Goal: Find specific page/section: Find specific page/section

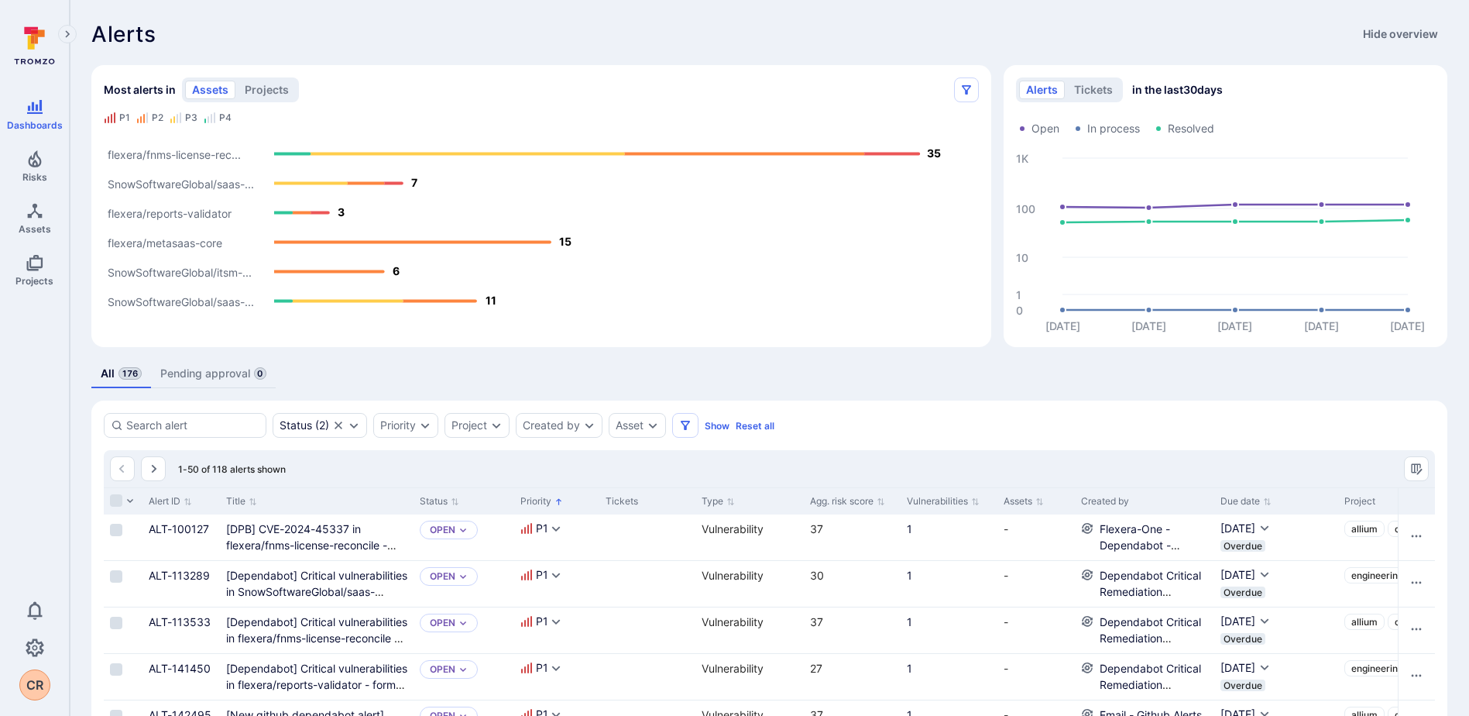
click at [68, 40] on icon "Expand navigation menu" at bounding box center [67, 34] width 11 height 13
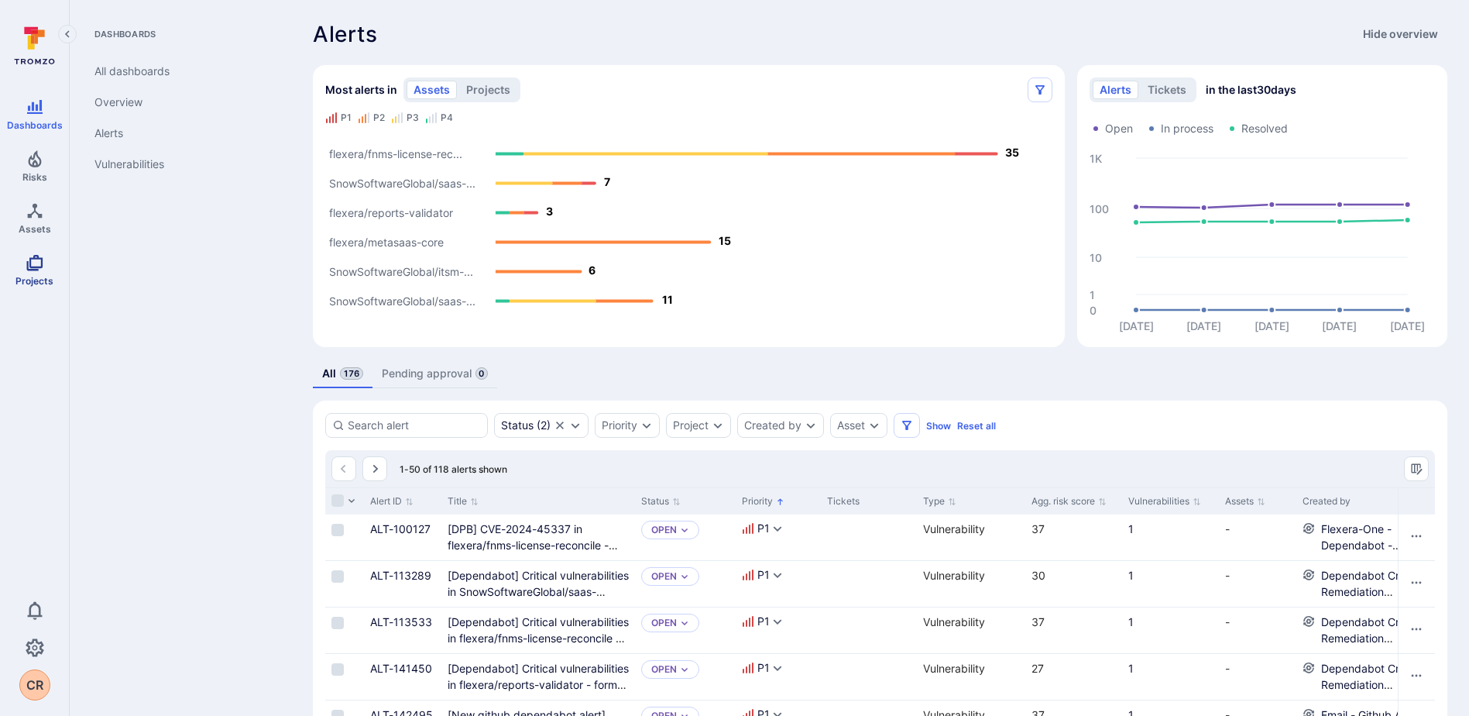
click at [18, 266] on link "Projects" at bounding box center [34, 270] width 69 height 46
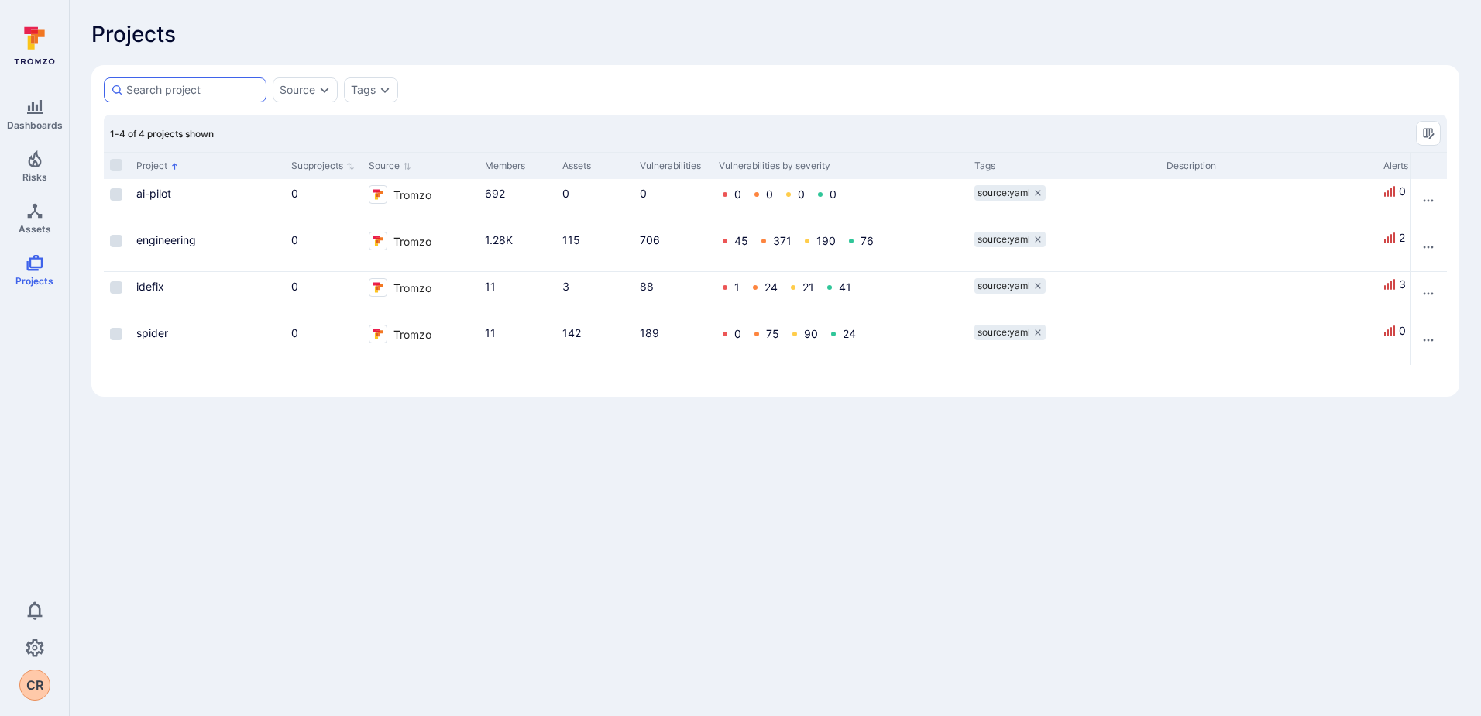
click at [198, 98] on div at bounding box center [185, 89] width 163 height 25
click at [198, 98] on input at bounding box center [192, 89] width 133 height 15
click at [168, 88] on input at bounding box center [192, 89] width 133 height 15
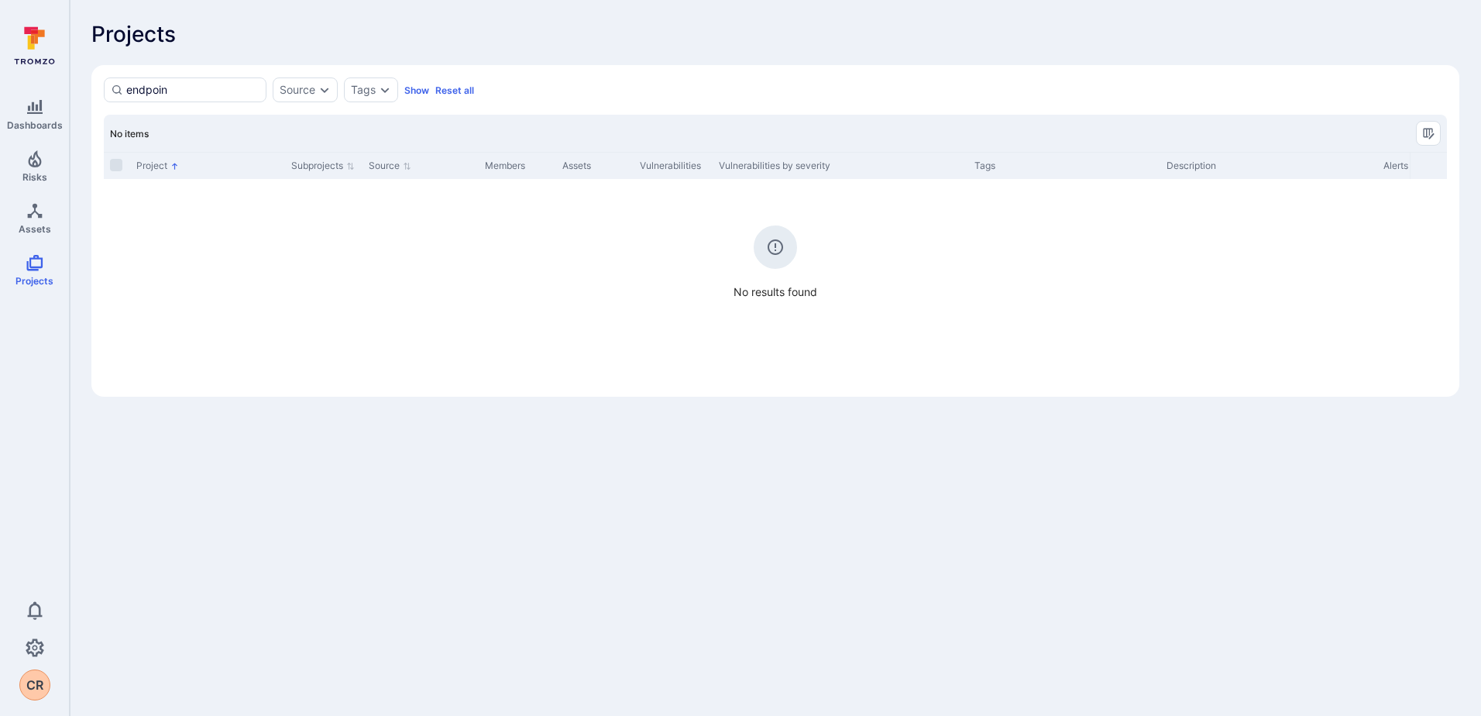
type input "endpoint"
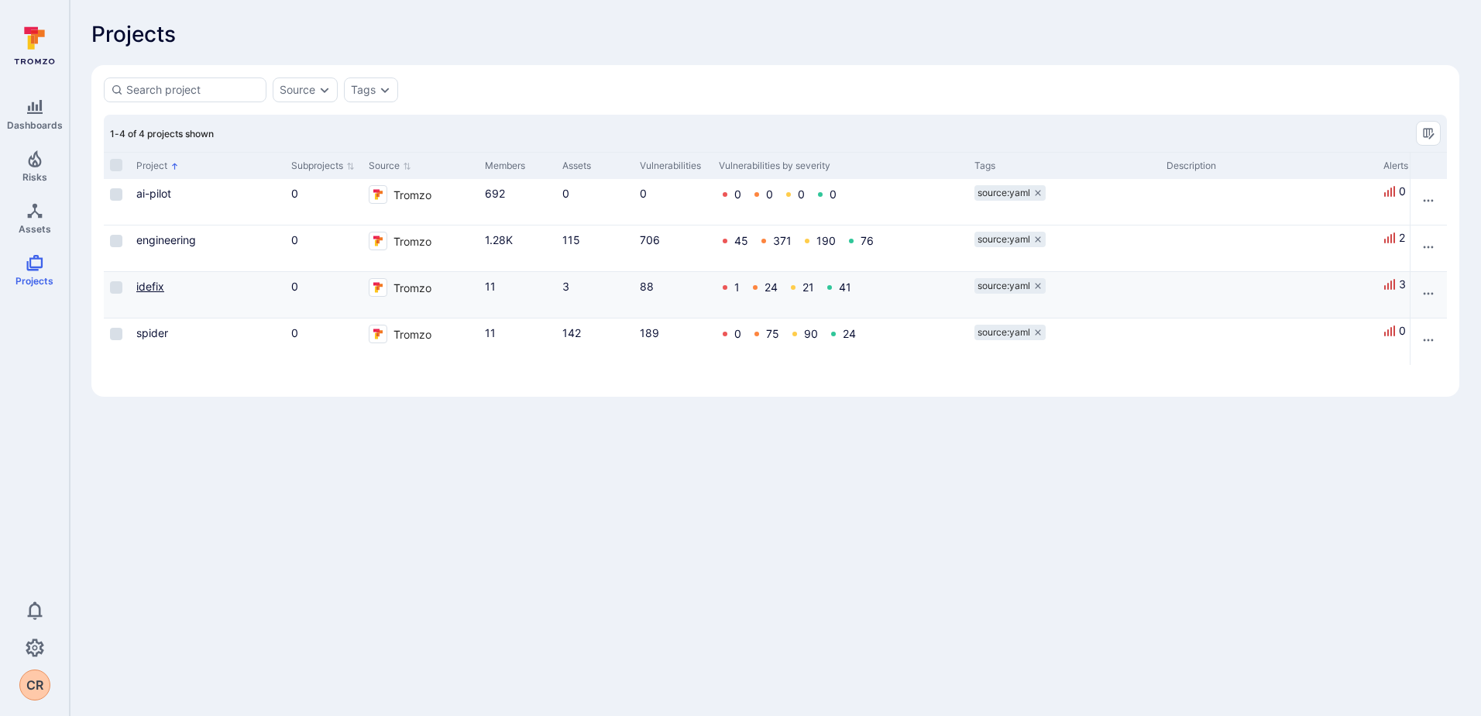
click at [153, 284] on link "idefix" at bounding box center [150, 286] width 28 height 13
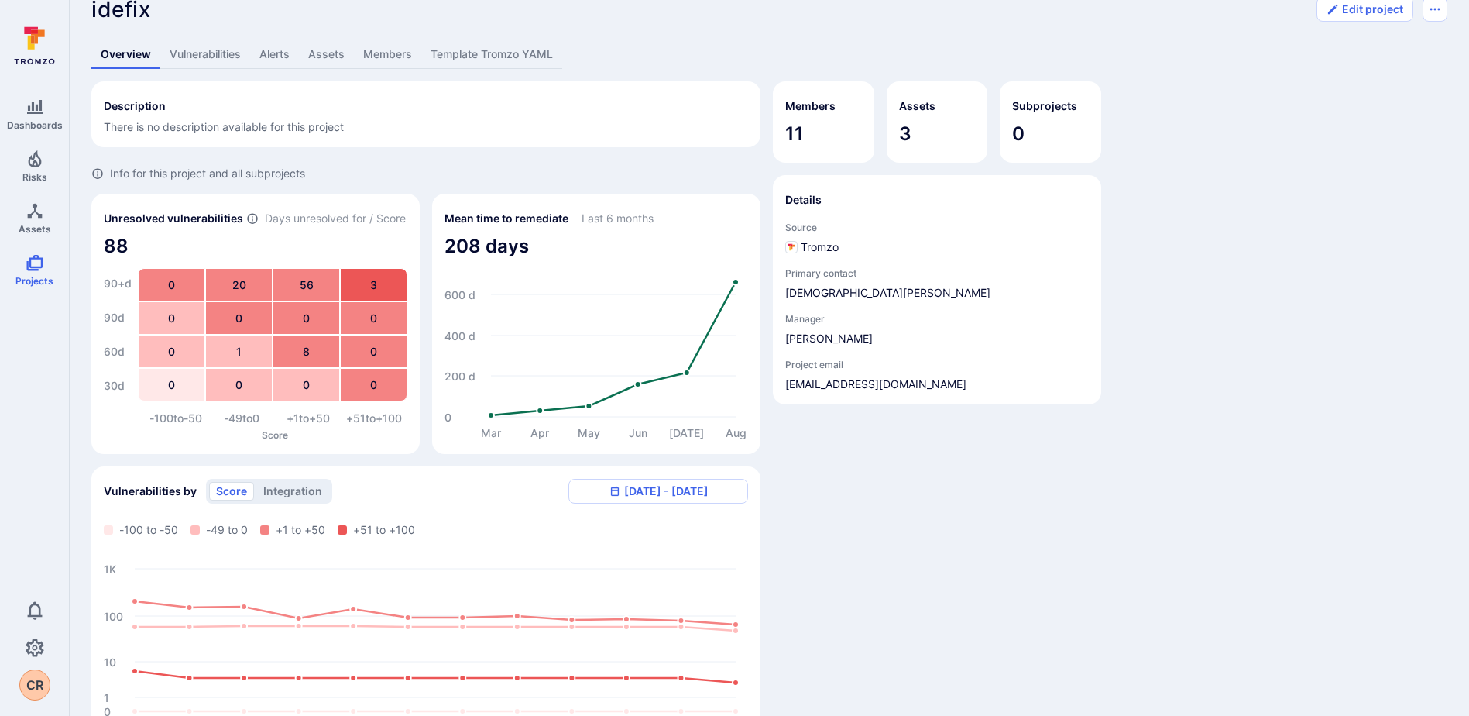
scroll to position [18, 0]
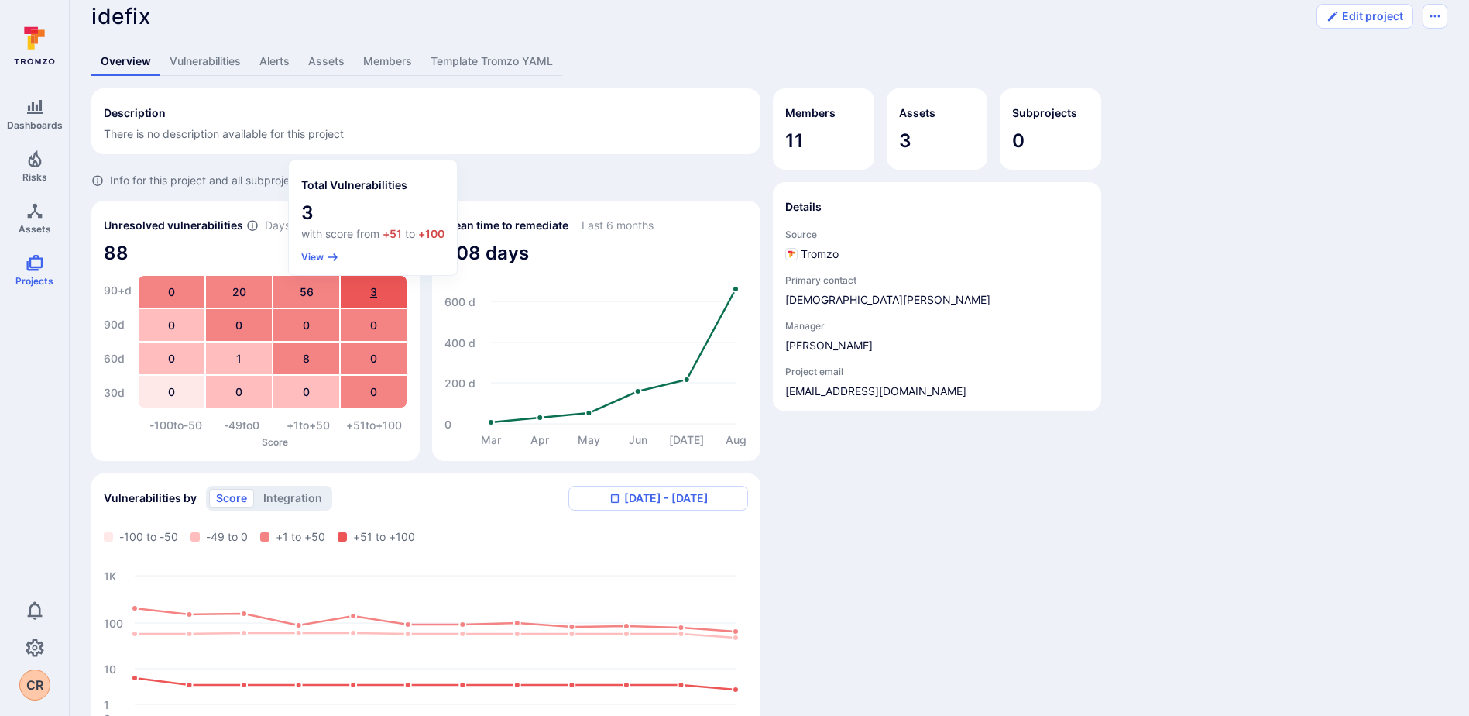
click at [369, 292] on div "3" at bounding box center [374, 292] width 66 height 32
click at [315, 259] on button "View" at bounding box center [320, 257] width 38 height 12
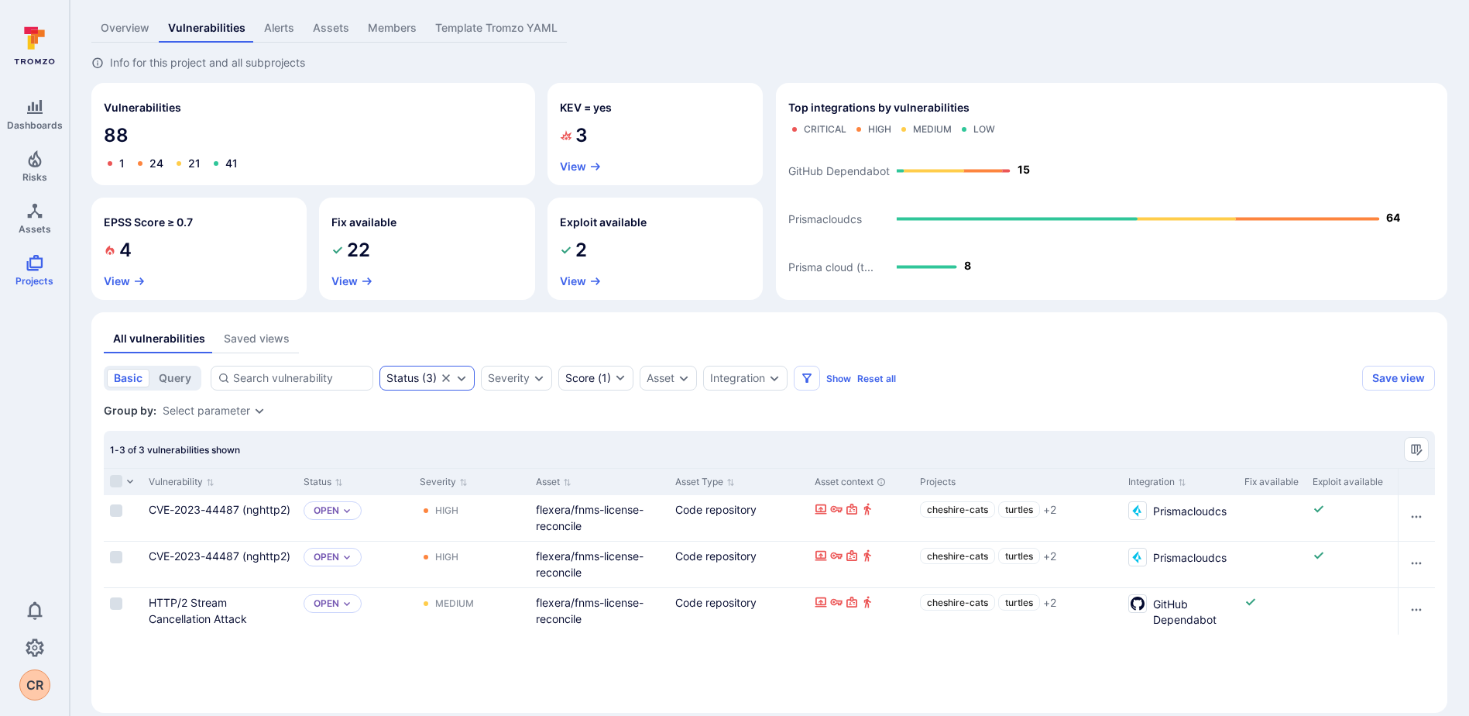
scroll to position [70, 0]
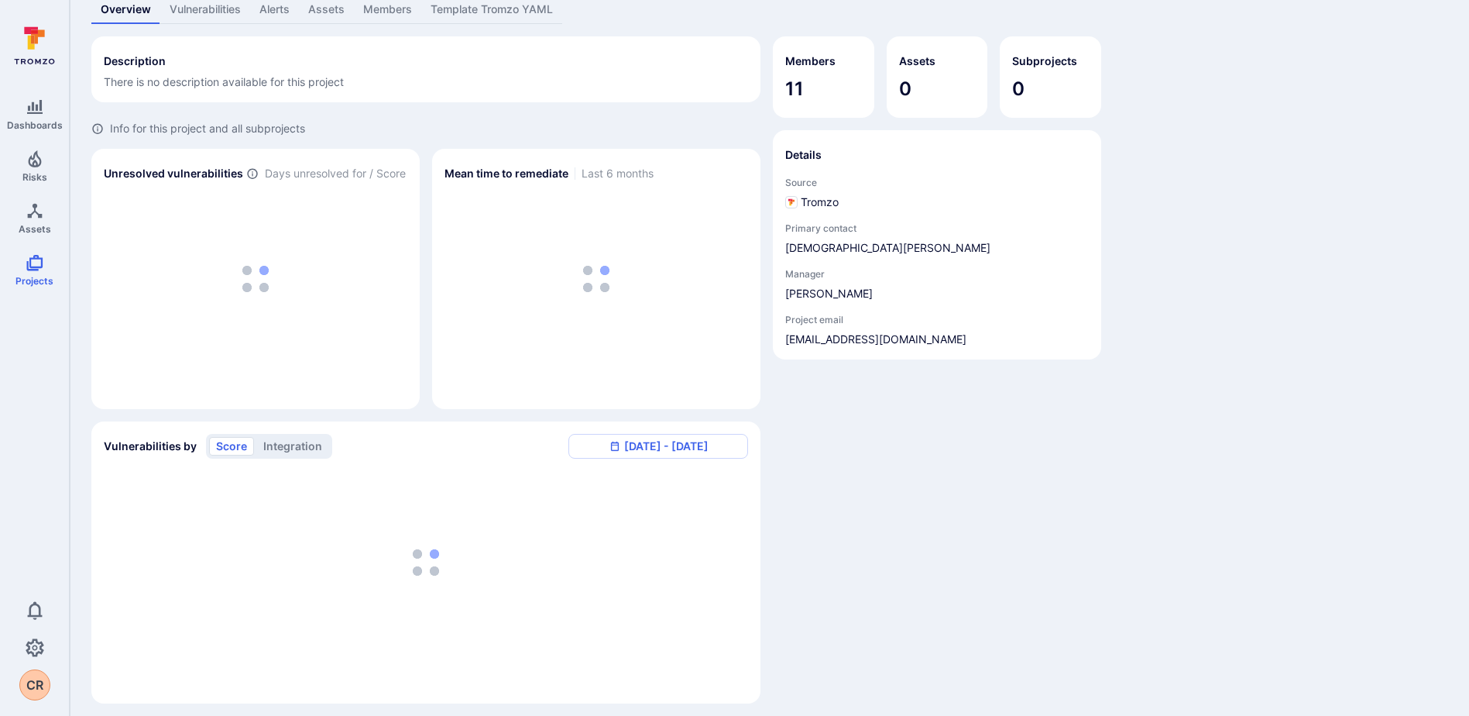
scroll to position [18, 0]
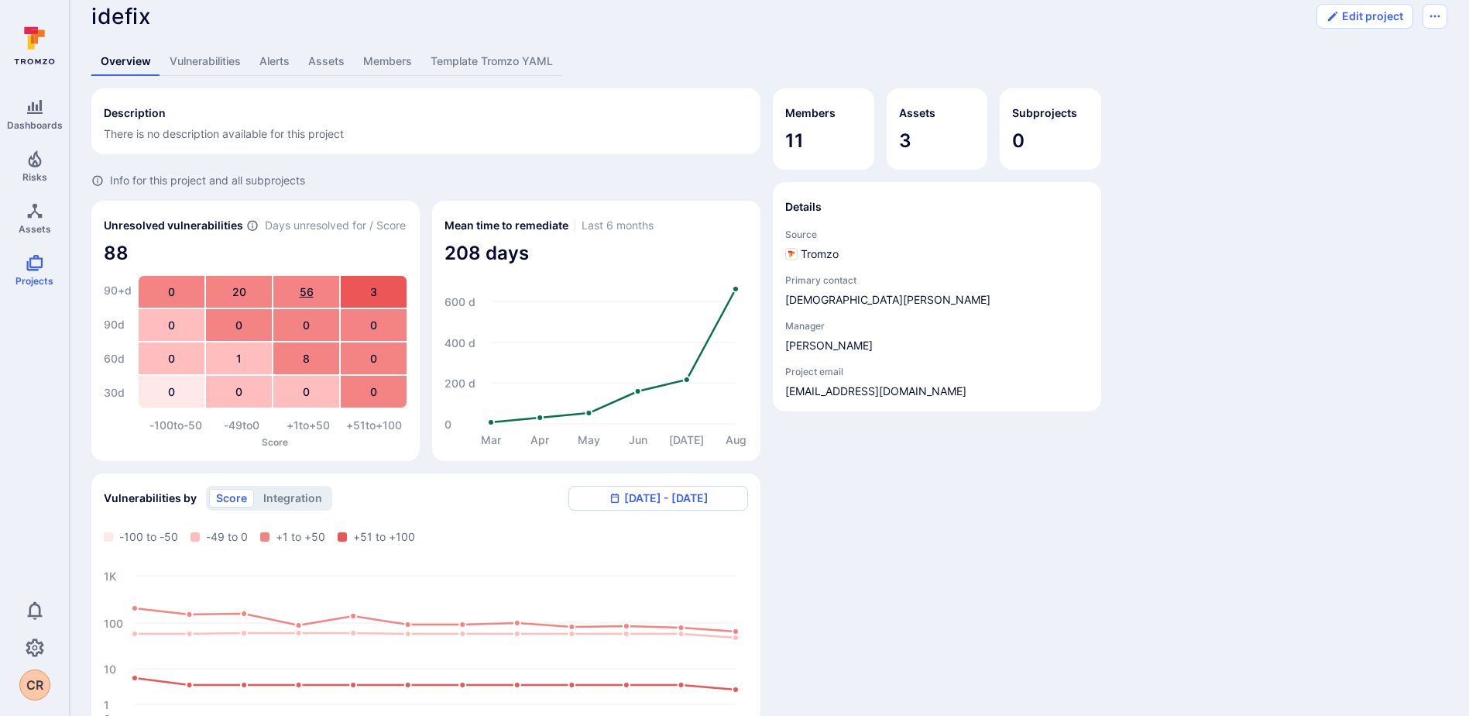
click at [313, 293] on div "56" at bounding box center [306, 292] width 66 height 32
click at [256, 255] on button "View" at bounding box center [260, 257] width 38 height 12
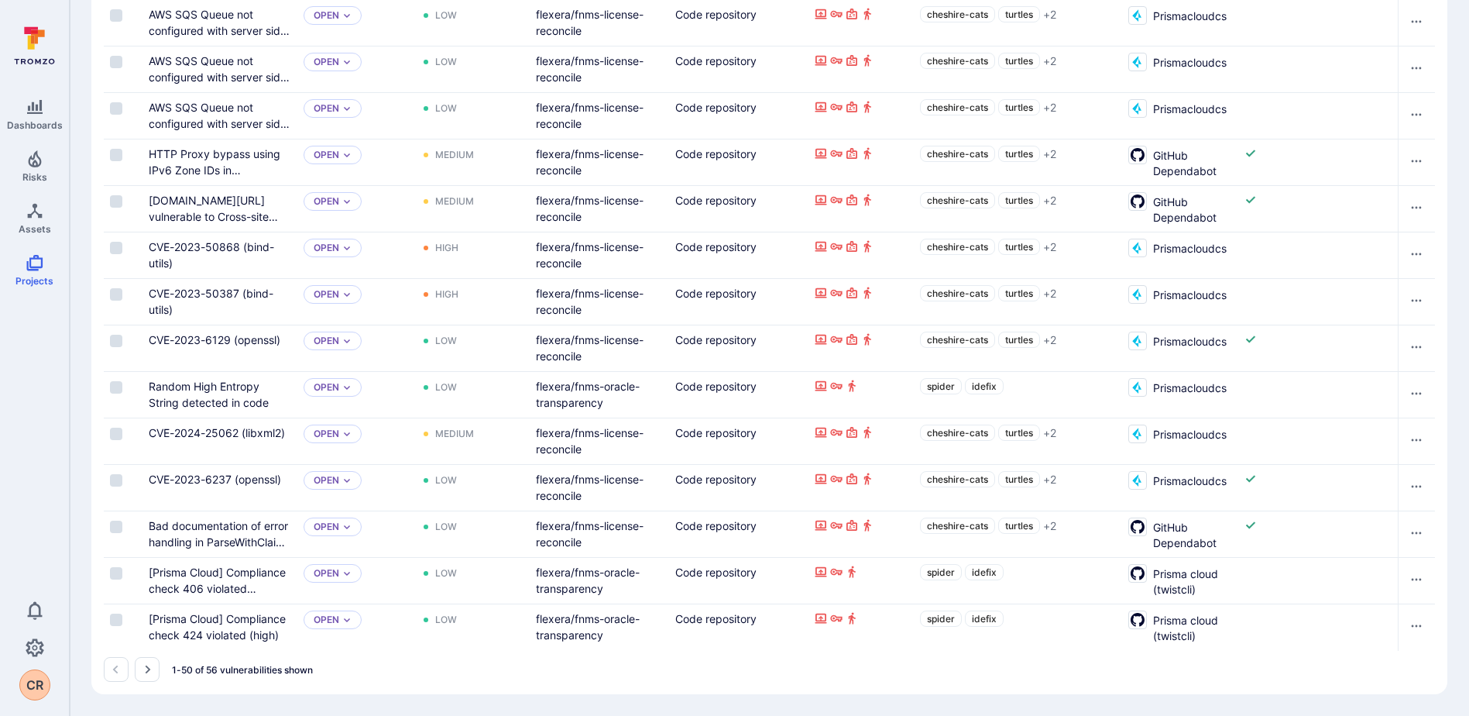
scroll to position [2227, 0]
click at [148, 672] on icon "Go to the next page" at bounding box center [148, 669] width 5 height 9
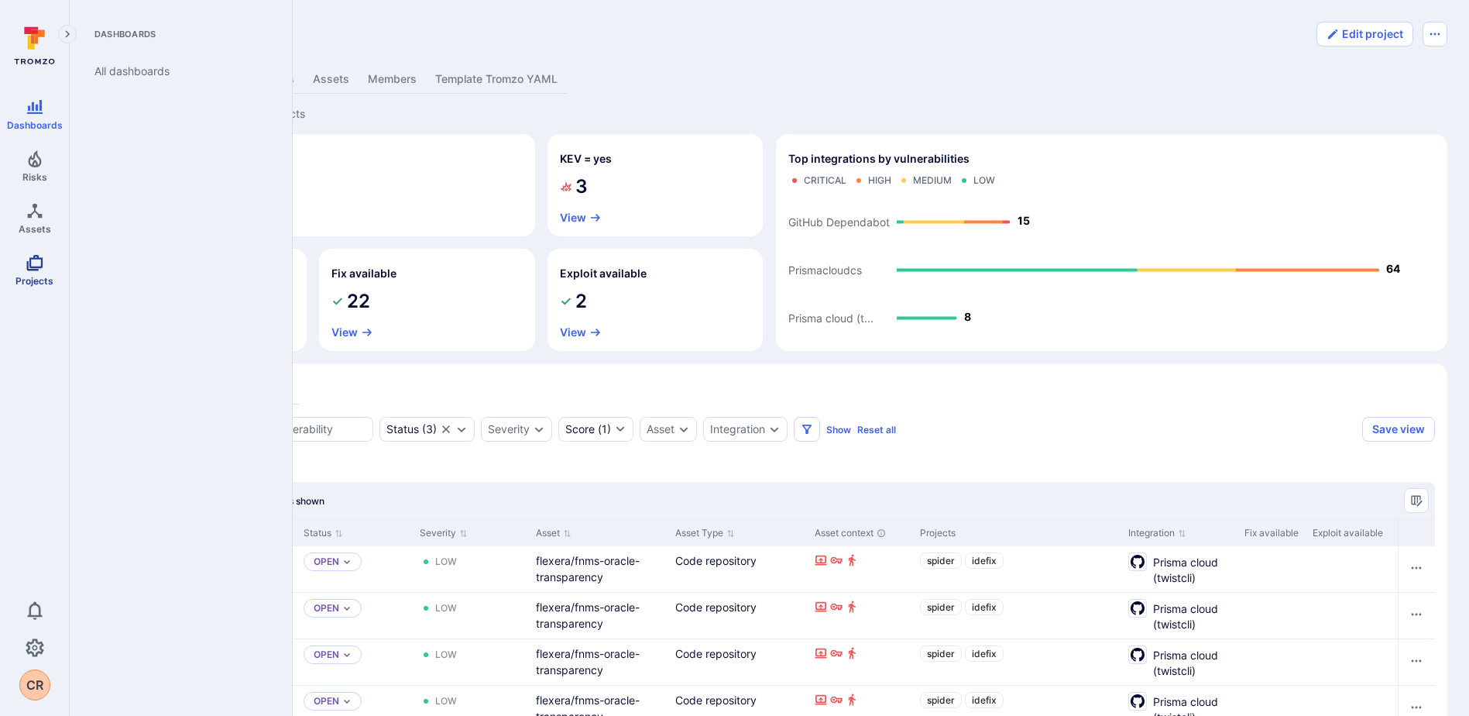
click at [33, 268] on icon "Projects" at bounding box center [35, 262] width 19 height 19
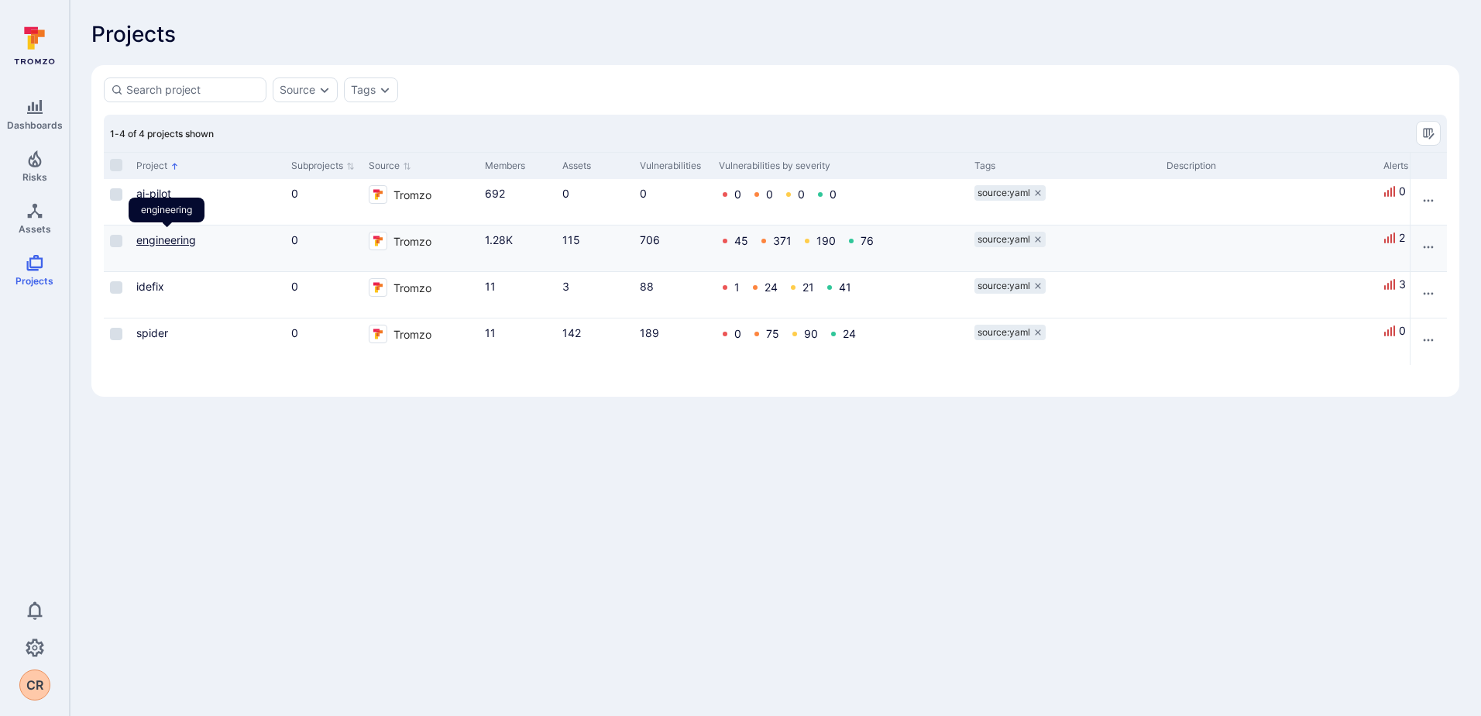
click at [159, 242] on link "engineering" at bounding box center [166, 239] width 60 height 13
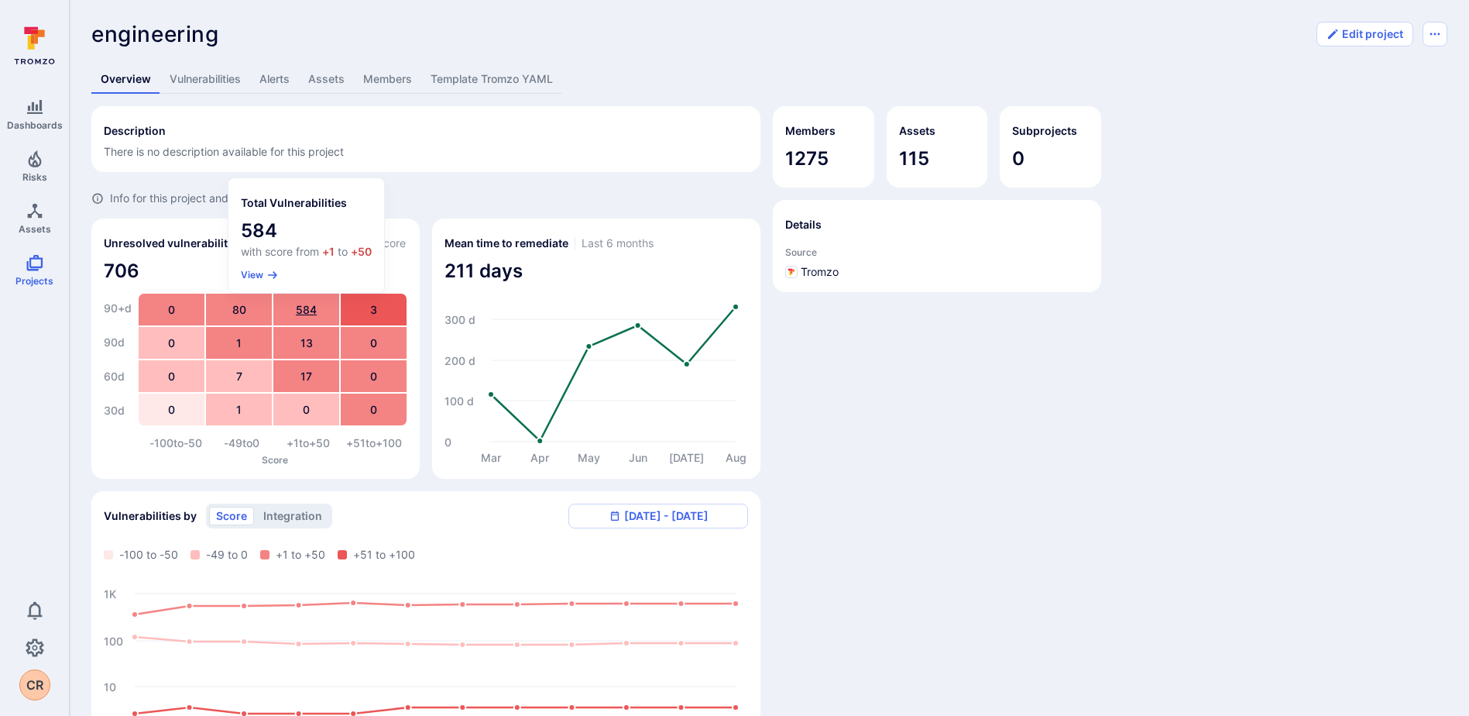
click at [300, 311] on div "584" at bounding box center [306, 310] width 66 height 32
click at [257, 271] on button "View" at bounding box center [260, 275] width 38 height 12
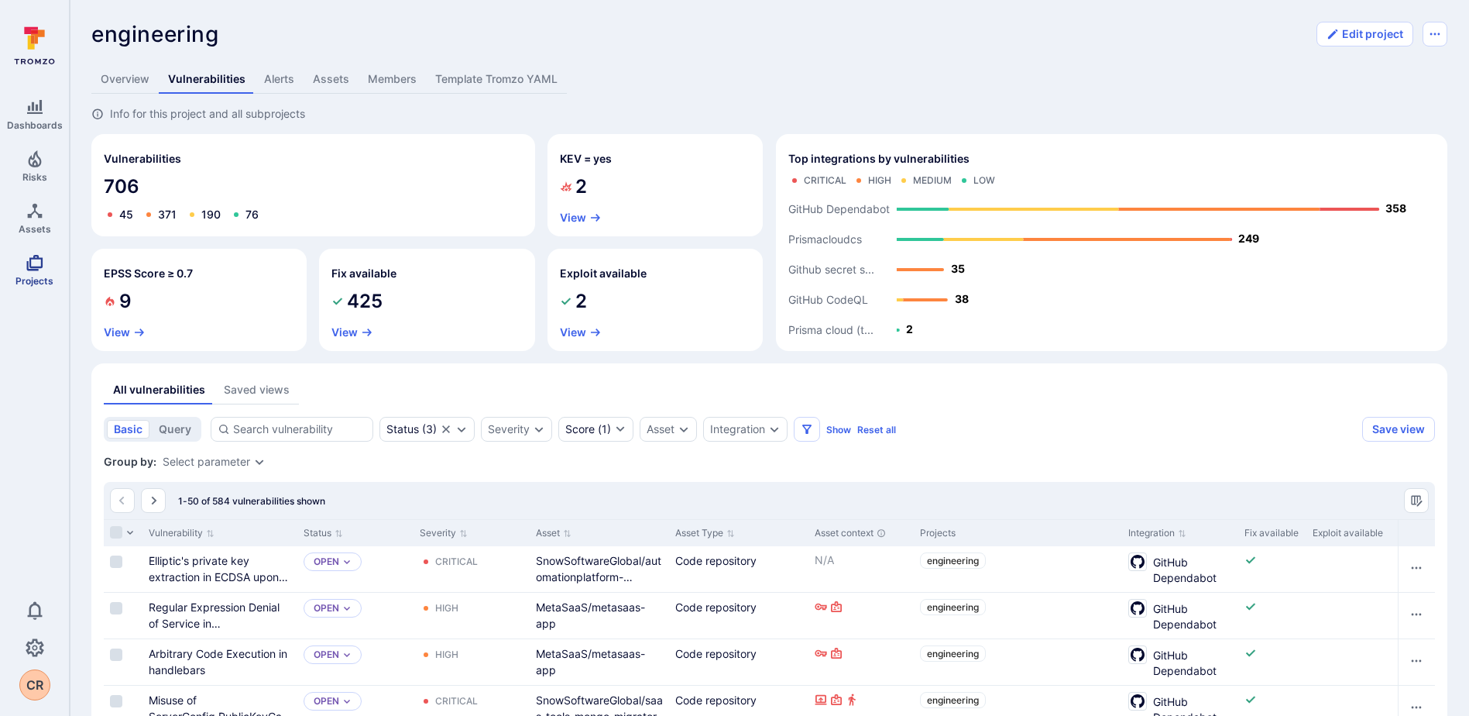
click at [21, 264] on link "Projects" at bounding box center [34, 270] width 69 height 46
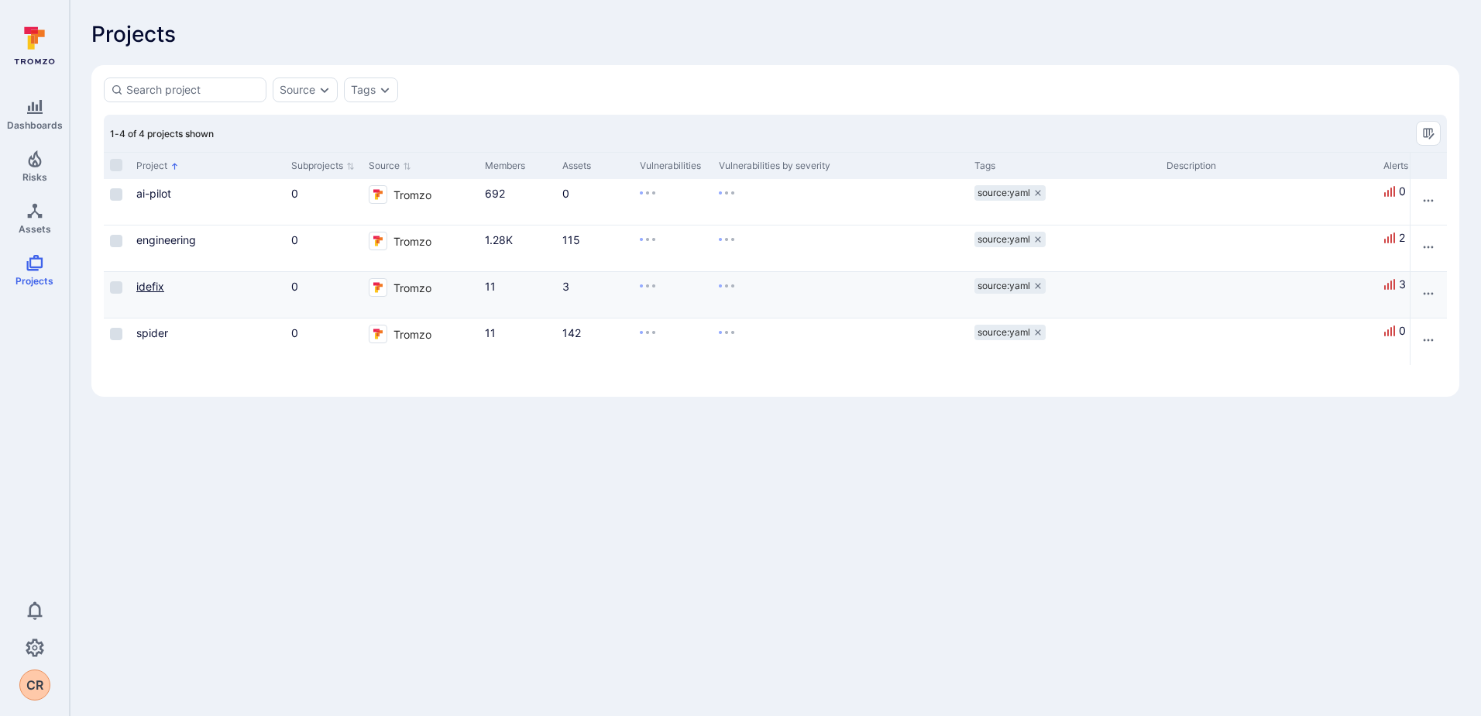
click at [150, 283] on link "idefix" at bounding box center [150, 286] width 28 height 13
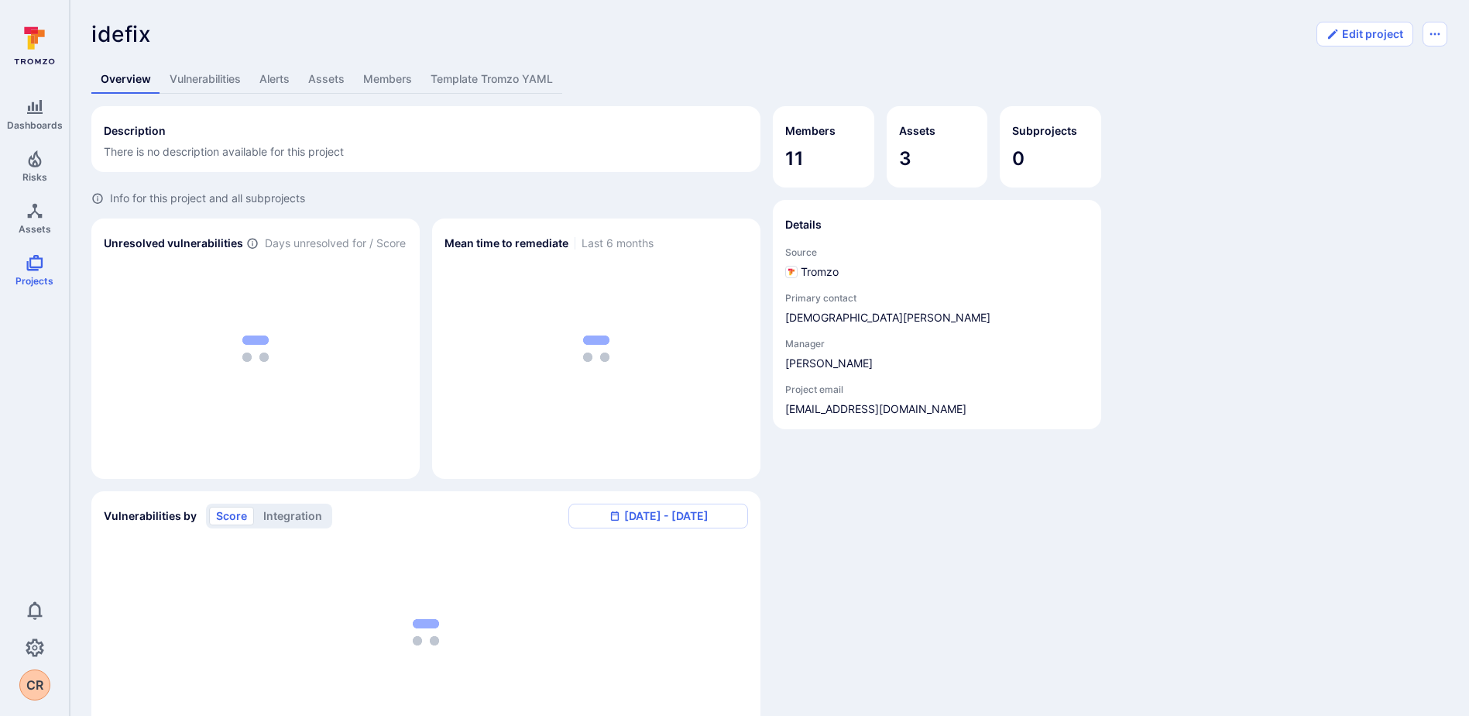
click at [1345, 17] on div "idefix ... Show more Edit project Overview Vulnerabilities Alerts Assets Member…" at bounding box center [770, 483] width 1400 height 966
click at [1342, 26] on button "Edit project" at bounding box center [1365, 34] width 97 height 25
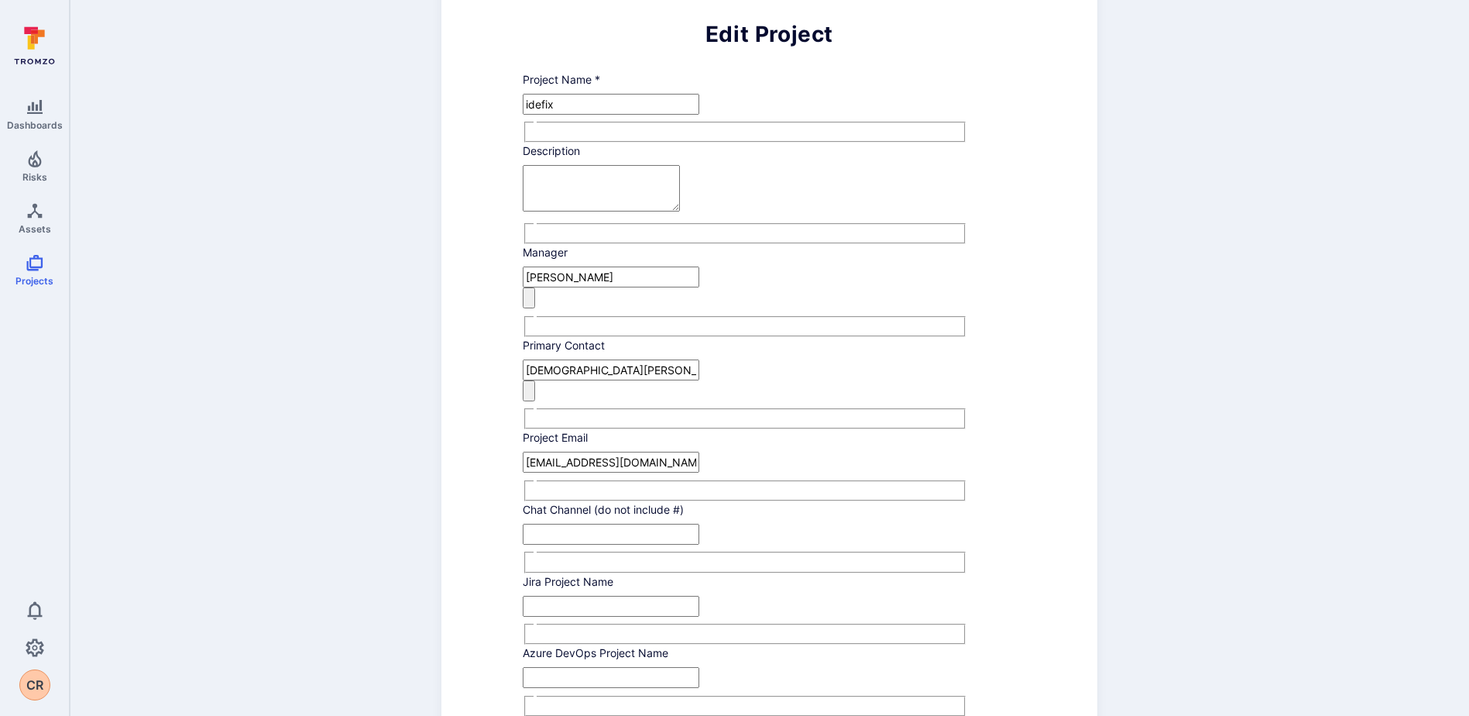
scroll to position [77, 0]
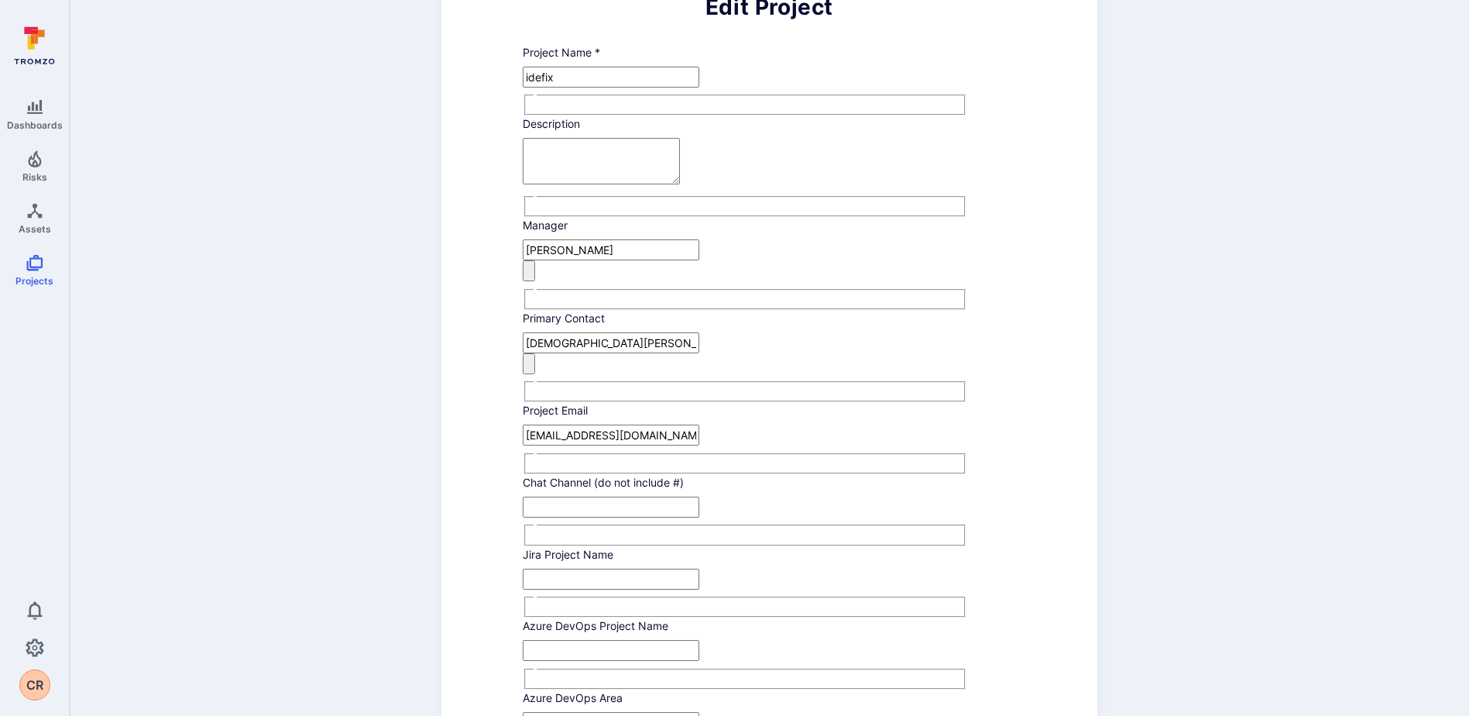
click at [699, 260] on input "[PERSON_NAME]" at bounding box center [611, 249] width 177 height 21
click at [1219, 338] on div "Edit Project Project Name * idefix ​ Description x ​ Manager [PERSON_NAME] ​ Pr…" at bounding box center [769, 571] width 1356 height 1255
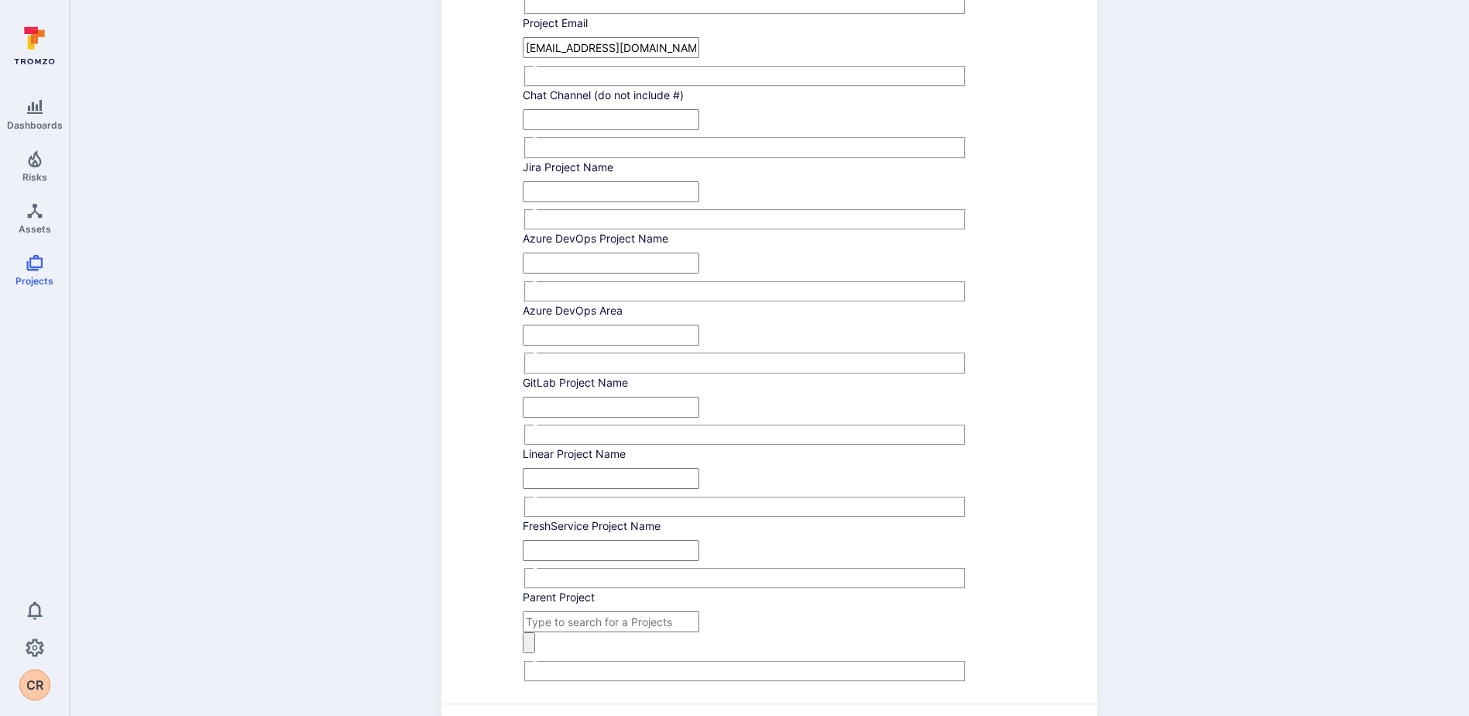
scroll to position [538, 0]
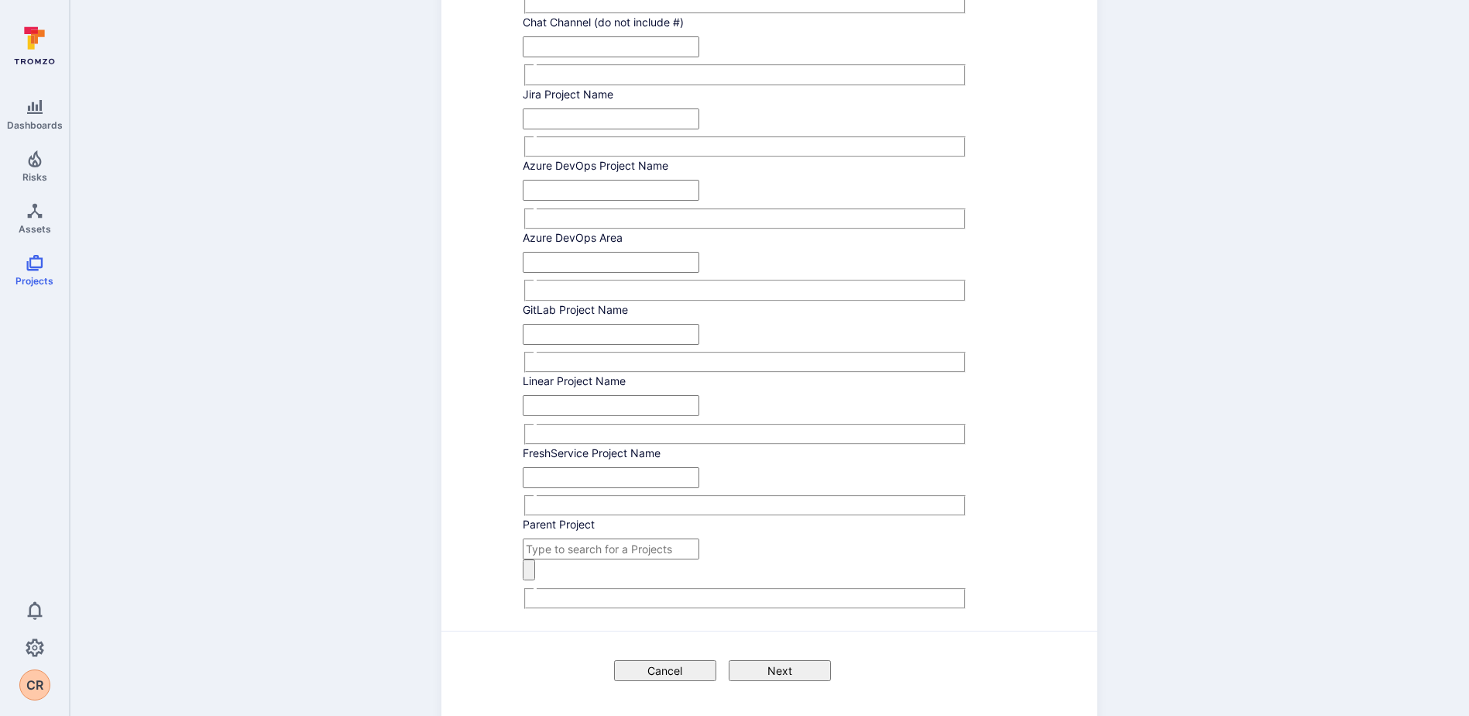
click at [655, 660] on button "Cancel" at bounding box center [665, 670] width 102 height 21
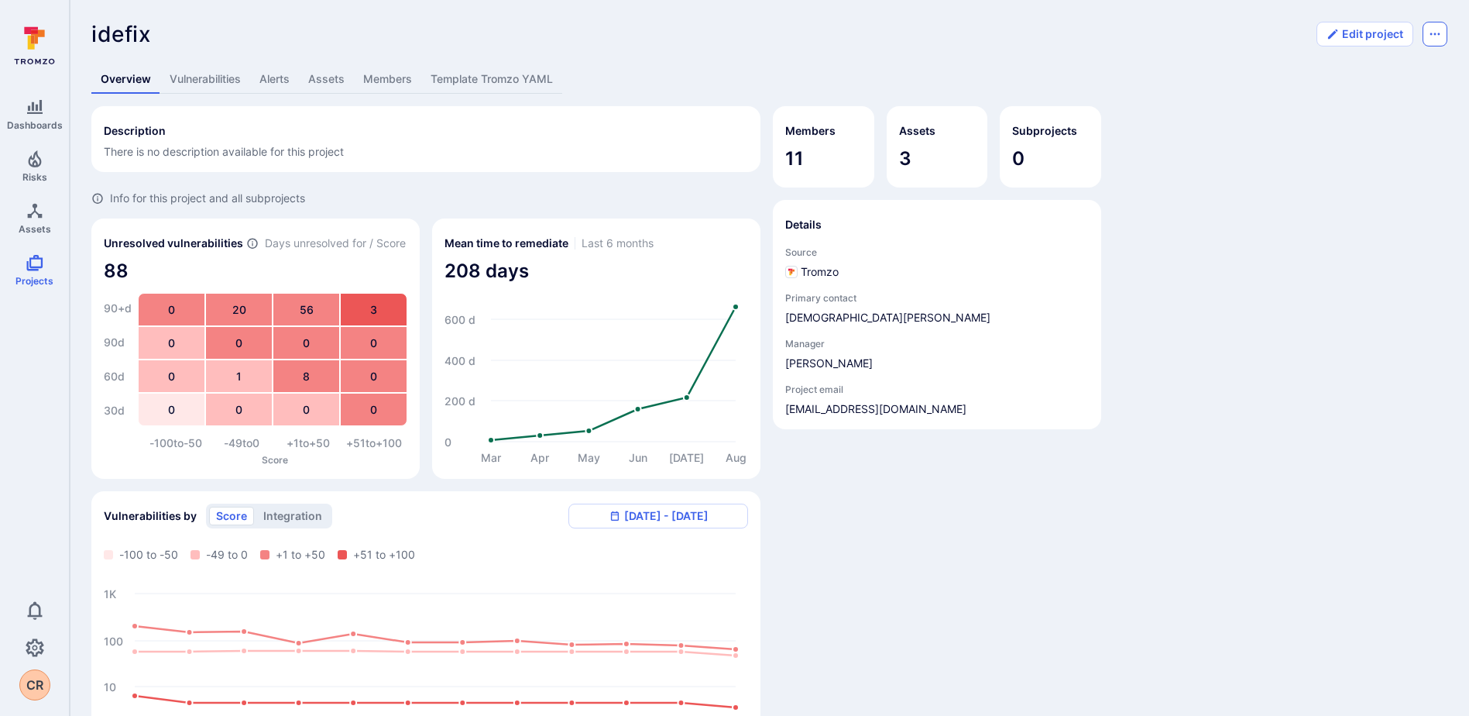
click at [1442, 34] on button "Options menu" at bounding box center [1435, 34] width 25 height 25
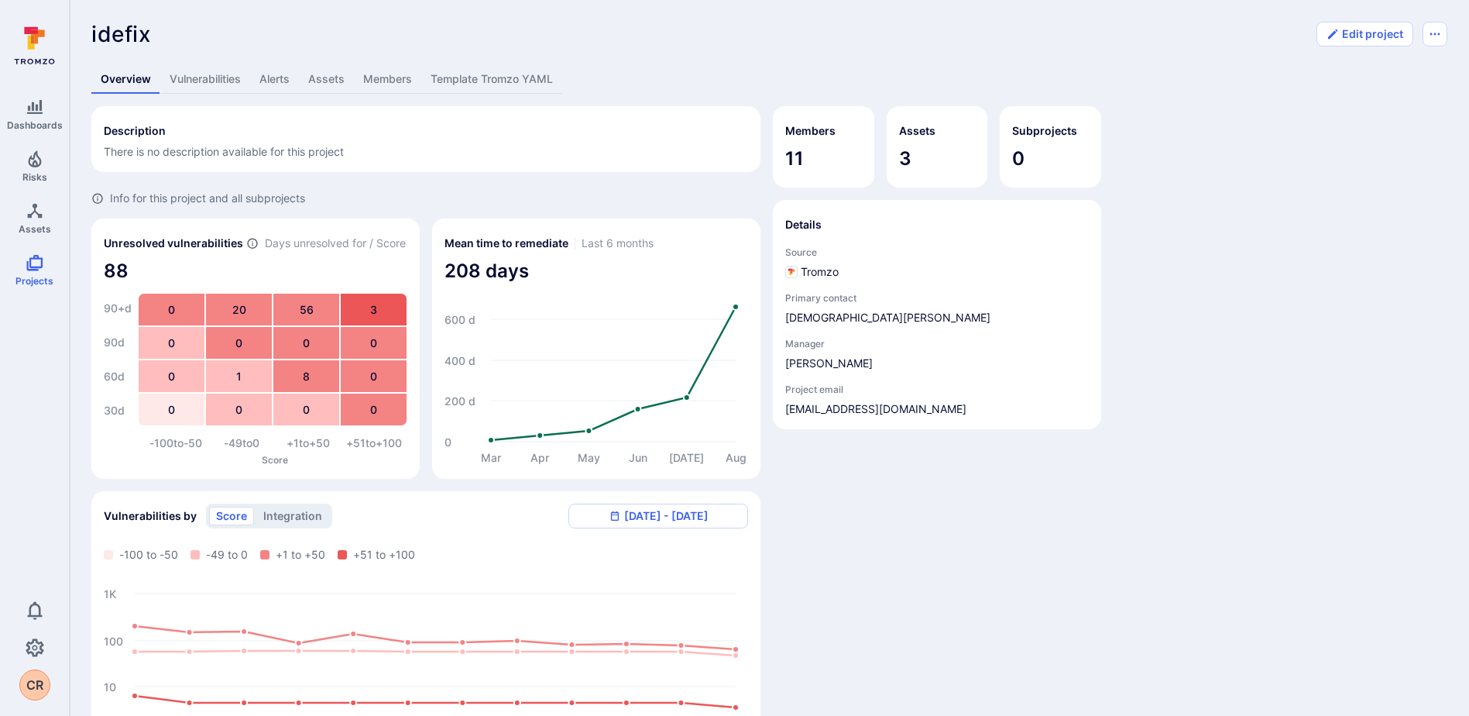
click at [387, 77] on link "Members" at bounding box center [387, 79] width 67 height 29
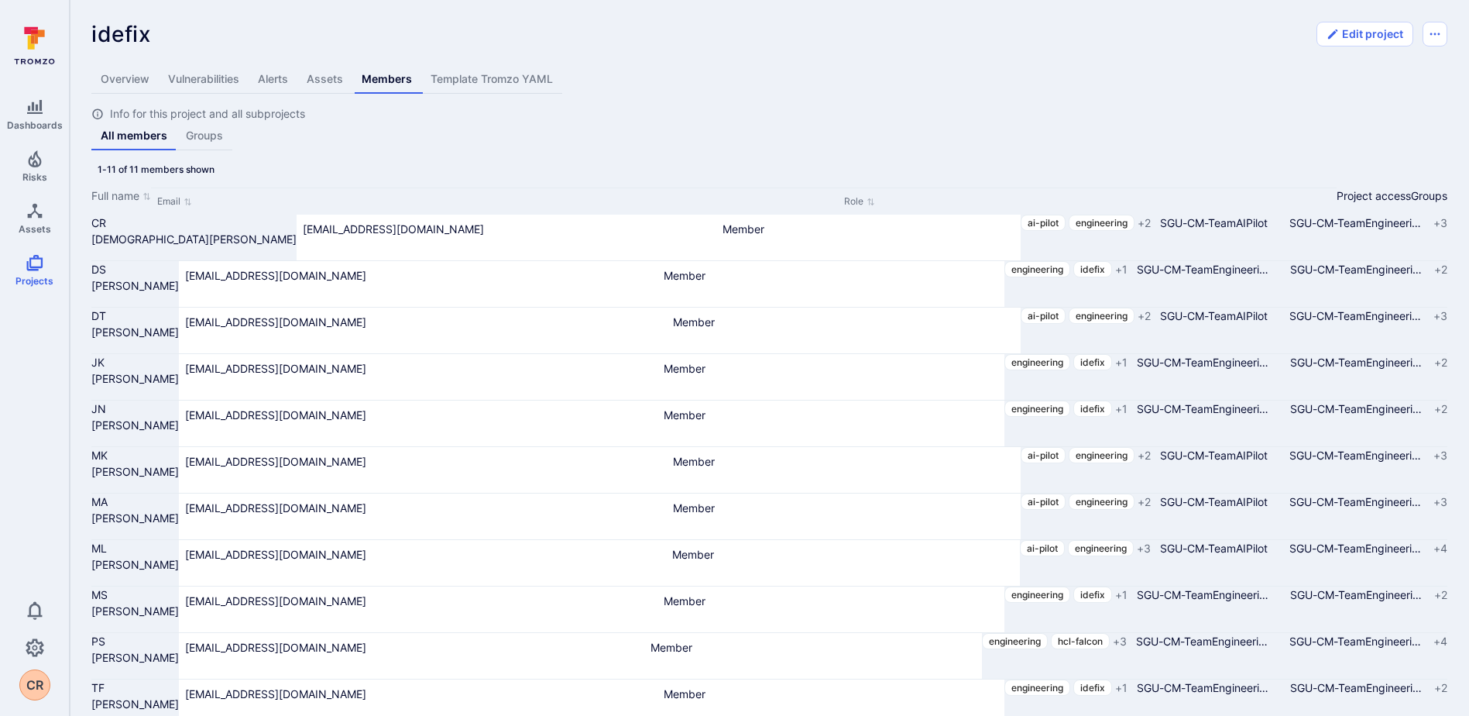
click at [200, 150] on link "Groups" at bounding box center [205, 136] width 56 height 29
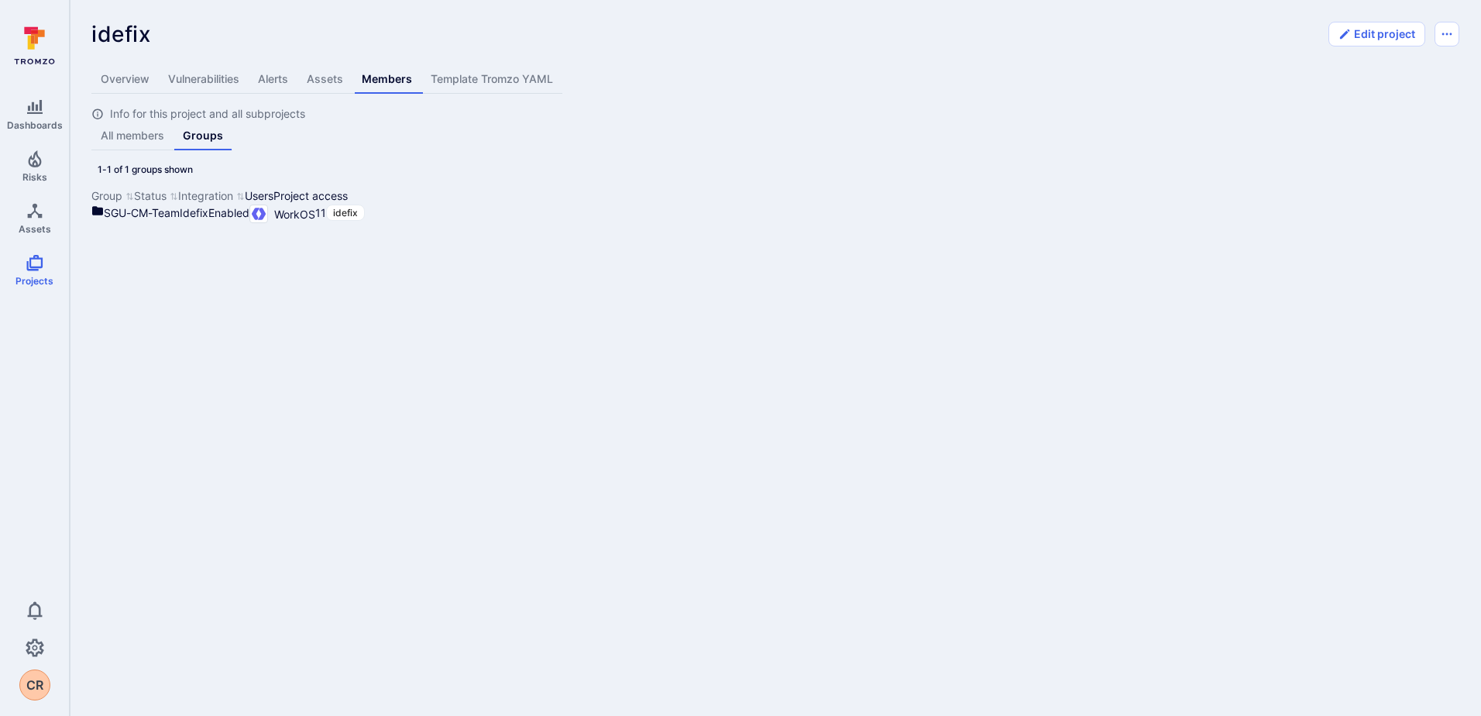
click at [114, 73] on link "Overview" at bounding box center [124, 79] width 67 height 29
